Goal: Navigation & Orientation: Find specific page/section

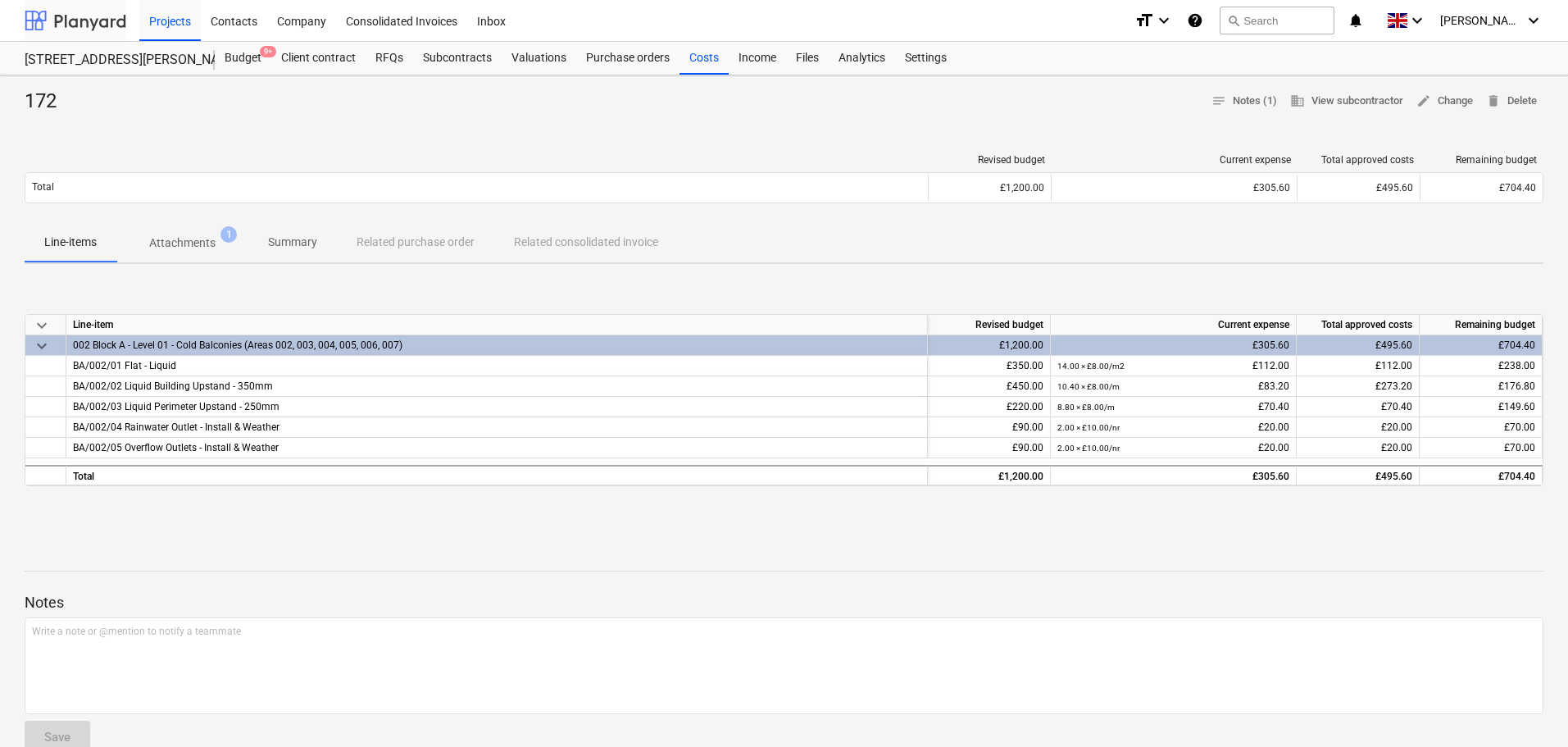
click at [111, 22] on div at bounding box center [75, 20] width 101 height 41
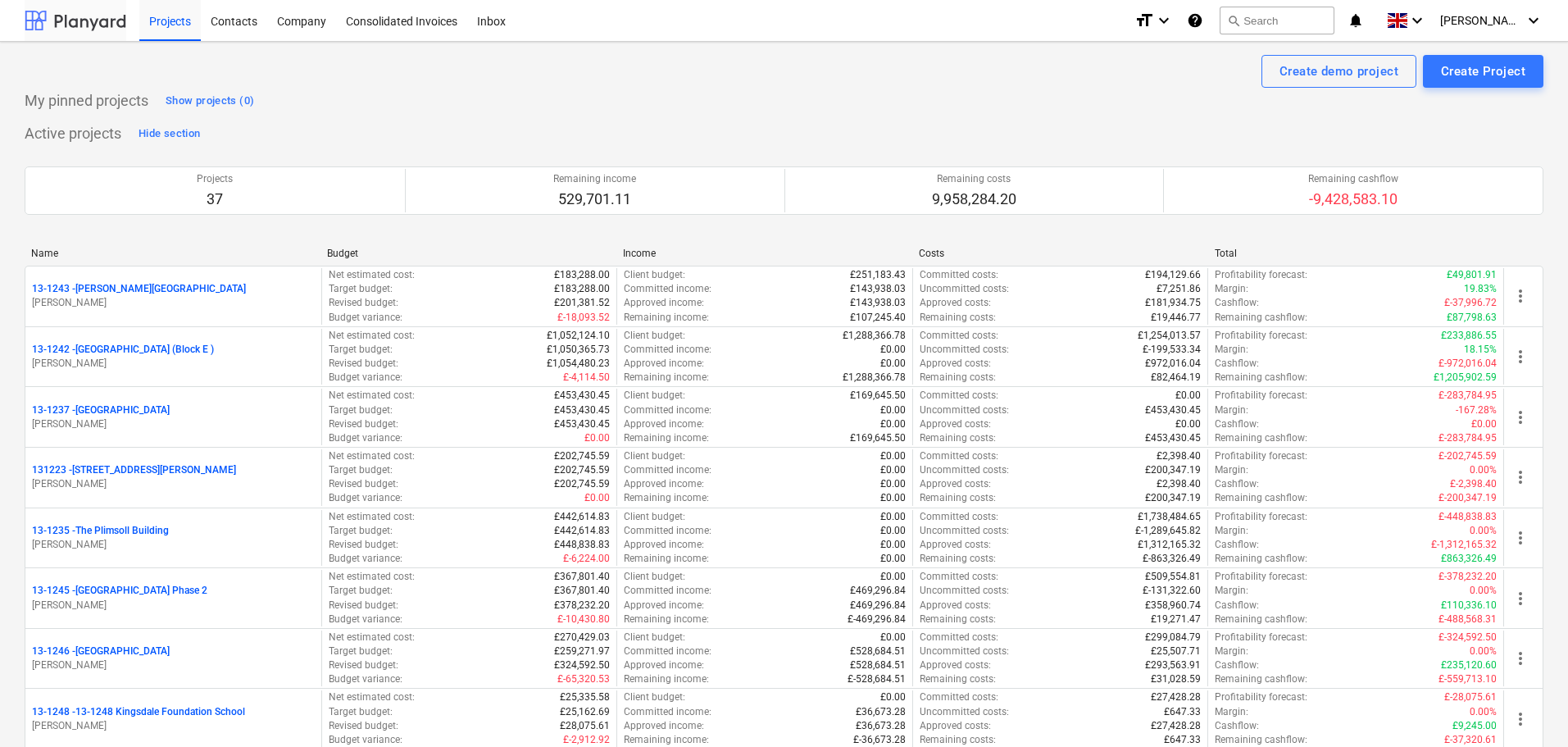
click at [94, 24] on div at bounding box center [75, 20] width 101 height 41
click at [86, 87] on div "Create demo project Create Project" at bounding box center [784, 72] width 1519 height 33
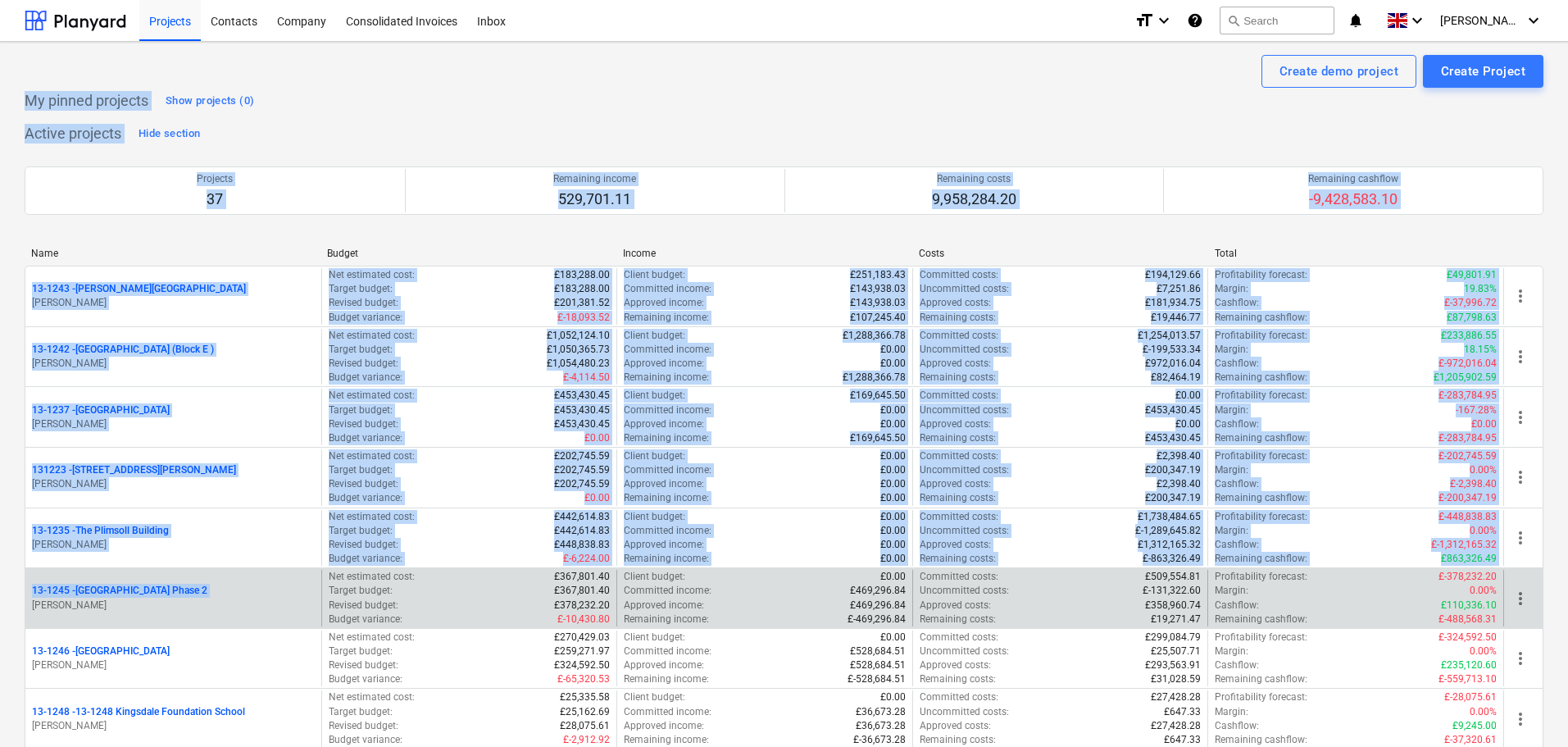
drag, startPoint x: 86, startPoint y: 87, endPoint x: 135, endPoint y: 595, distance: 510.4
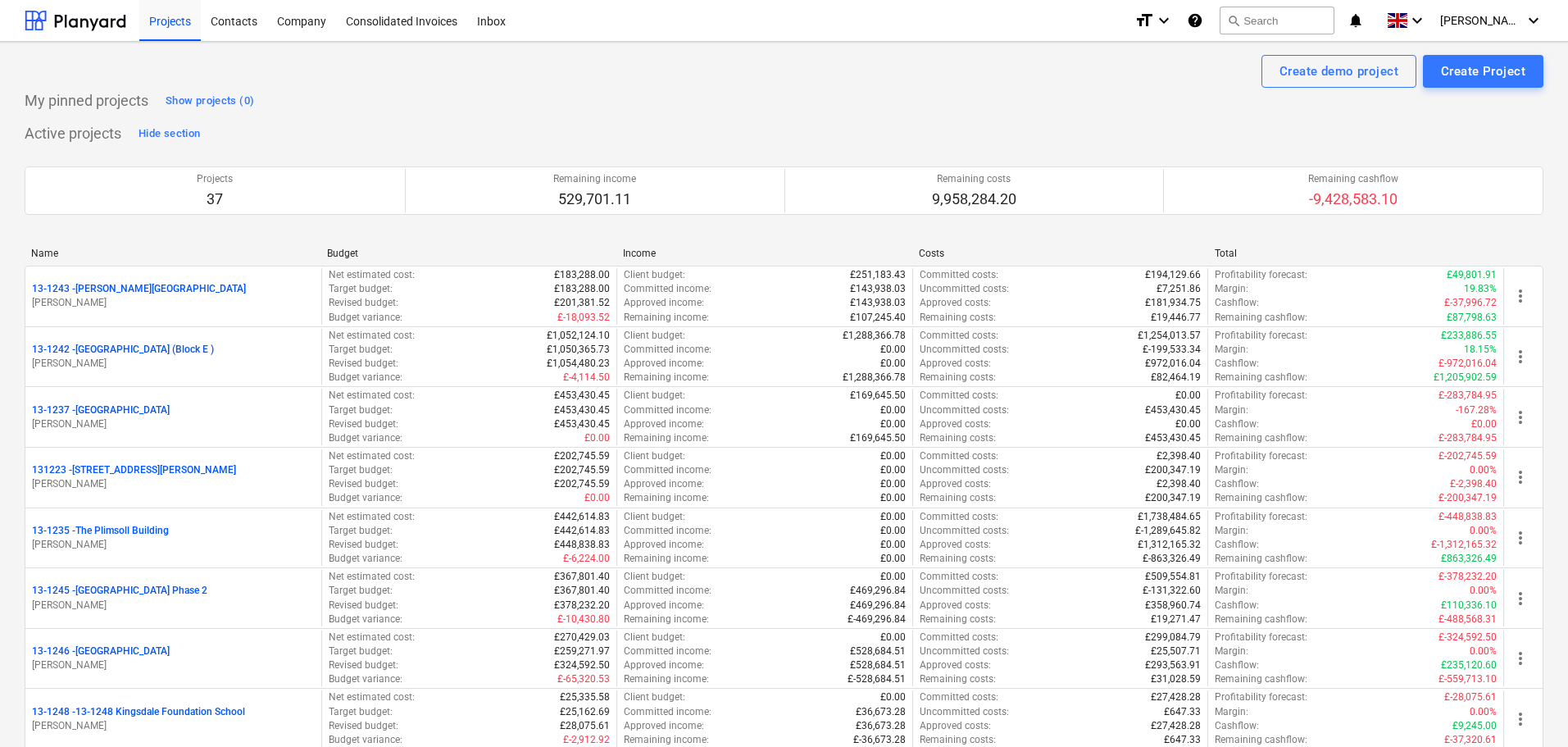
click at [68, 64] on div "Create demo project Create Project" at bounding box center [784, 72] width 1519 height 33
click at [106, 26] on div at bounding box center [75, 20] width 101 height 41
click at [99, 28] on div at bounding box center [75, 20] width 101 height 41
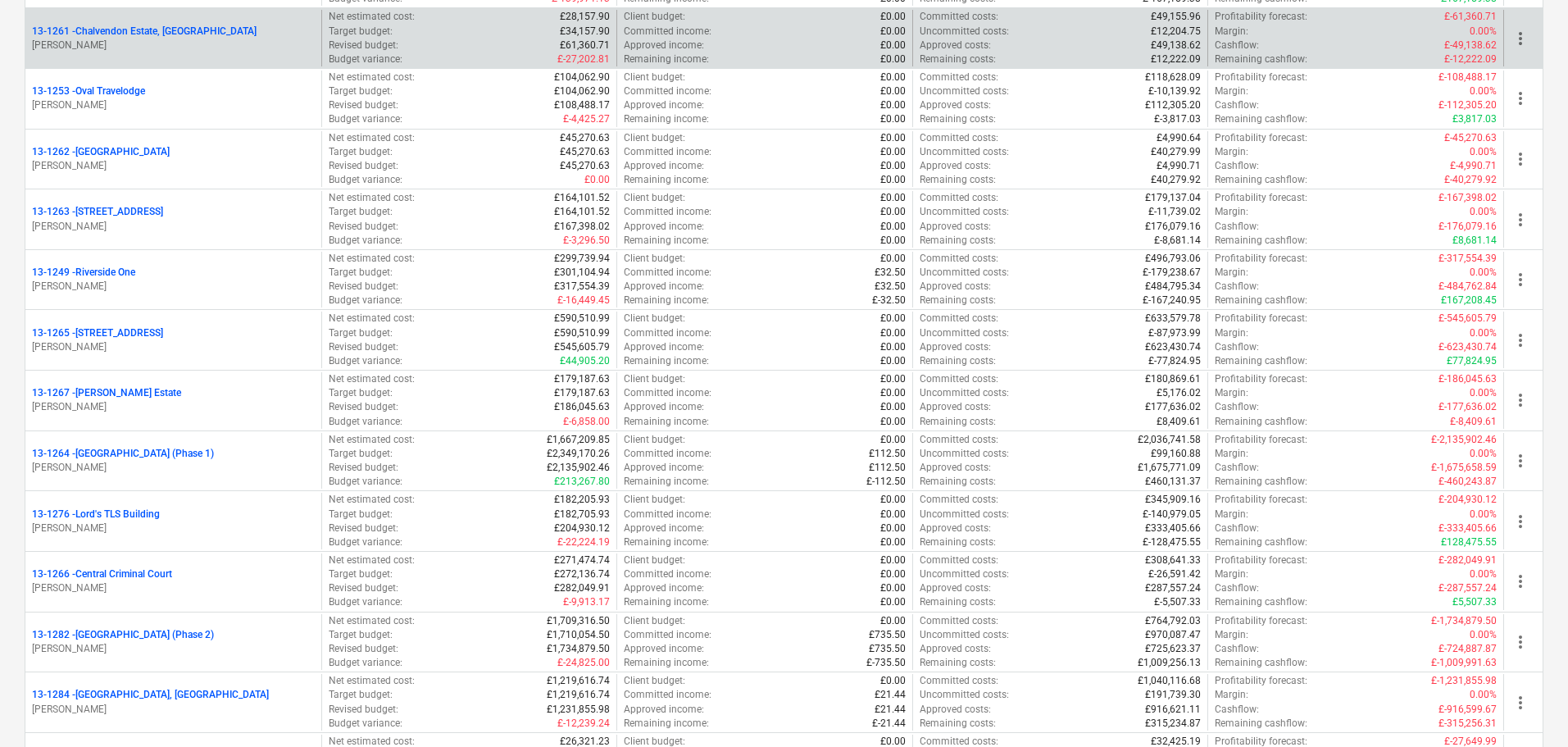
scroll to position [1394, 0]
